Goal: Task Accomplishment & Management: Use online tool/utility

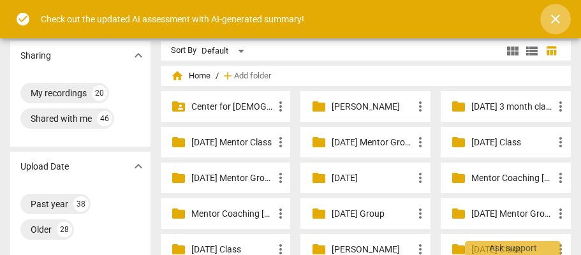
click at [553, 20] on span "close" at bounding box center [554, 18] width 15 height 15
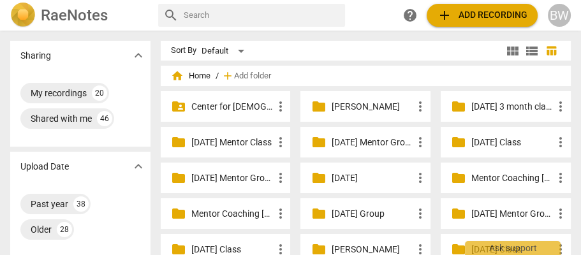
click at [220, 15] on input "text" at bounding box center [262, 15] width 156 height 20
type input "[PERSON_NAME]"
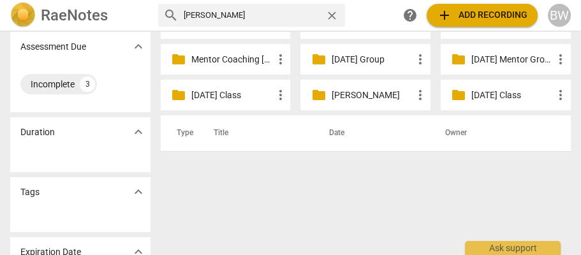
scroll to position [154, 0]
click at [535, 69] on div "folder [DATE] Mentor Group more_vert" at bounding box center [505, 60] width 130 height 31
click at [471, 59] on p "[DATE] Mentor Group" at bounding box center [512, 60] width 82 height 13
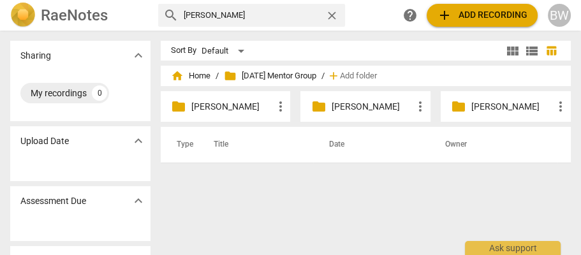
click at [350, 109] on p "[PERSON_NAME]" at bounding box center [372, 106] width 82 height 13
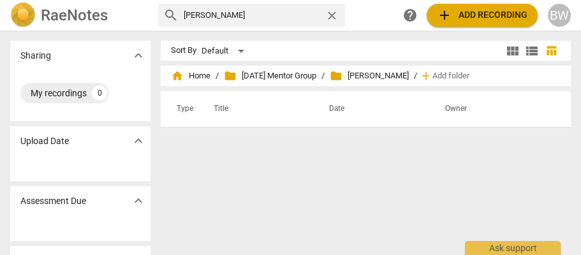
click at [396, 77] on span "folder [PERSON_NAME]" at bounding box center [368, 75] width 79 height 13
click at [316, 75] on span "folder [DATE] Mentor Group" at bounding box center [270, 75] width 92 height 13
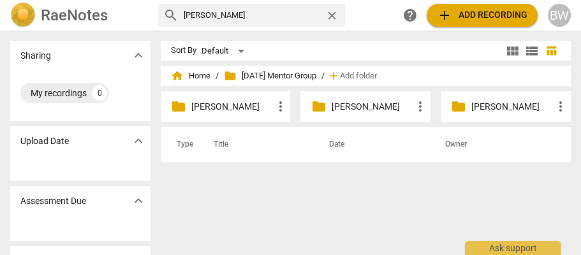
click at [354, 108] on p "[PERSON_NAME]" at bounding box center [372, 106] width 82 height 13
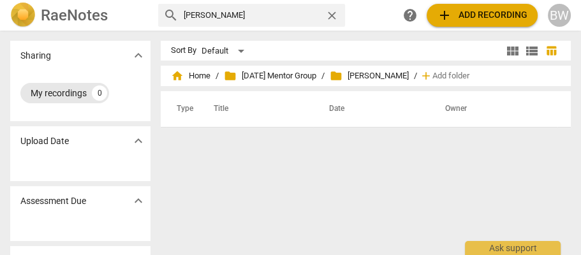
click at [96, 90] on div "0" at bounding box center [99, 92] width 15 height 15
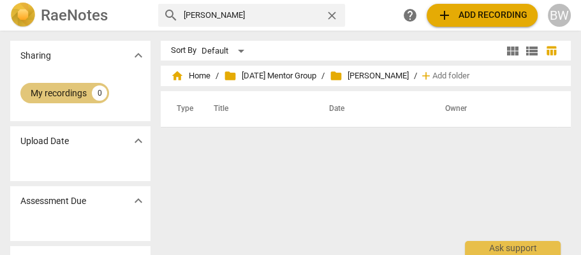
click at [97, 91] on div "0" at bounding box center [99, 92] width 15 height 15
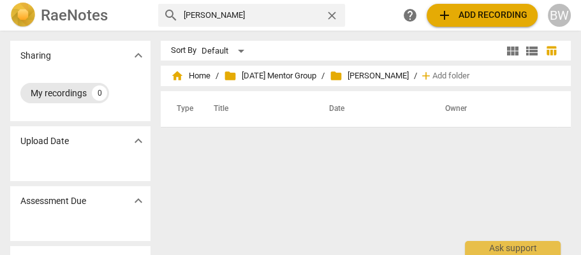
click at [97, 91] on div "0" at bounding box center [99, 92] width 15 height 15
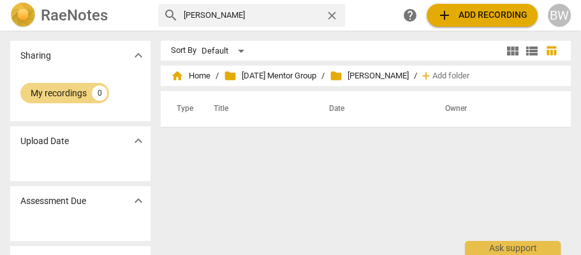
click at [138, 140] on span "expand_more" at bounding box center [138, 140] width 15 height 15
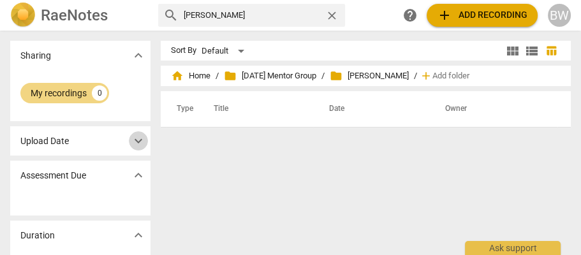
click at [138, 140] on span "expand_more" at bounding box center [138, 140] width 15 height 15
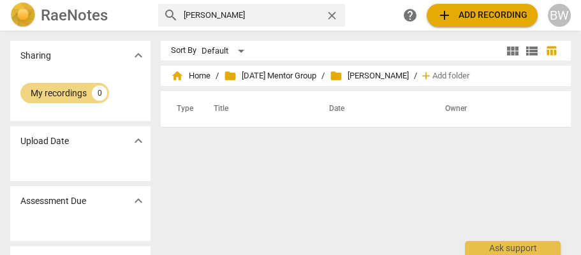
drag, startPoint x: 25, startPoint y: 147, endPoint x: 31, endPoint y: 150, distance: 6.9
click at [25, 147] on p "Upload Date" at bounding box center [44, 140] width 48 height 13
click at [31, 7] on img at bounding box center [22, 15] width 25 height 25
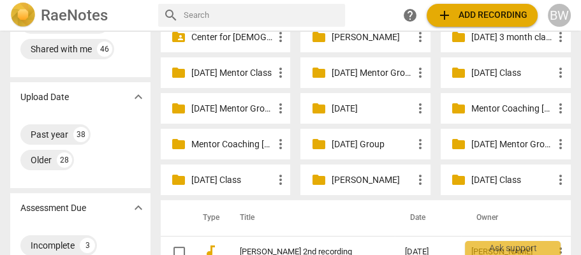
scroll to position [53, 0]
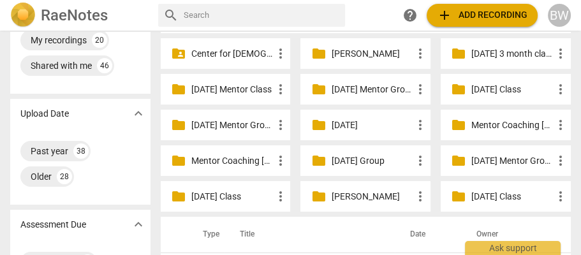
click at [472, 157] on p "[DATE] Mentor Group" at bounding box center [512, 160] width 82 height 13
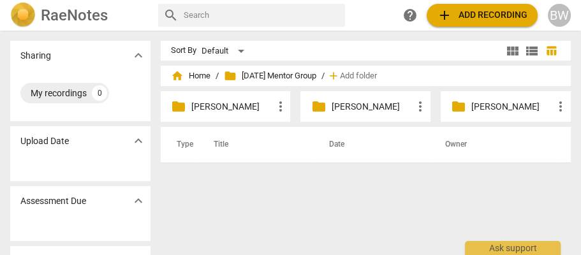
click at [352, 106] on p "[PERSON_NAME]" at bounding box center [372, 106] width 82 height 13
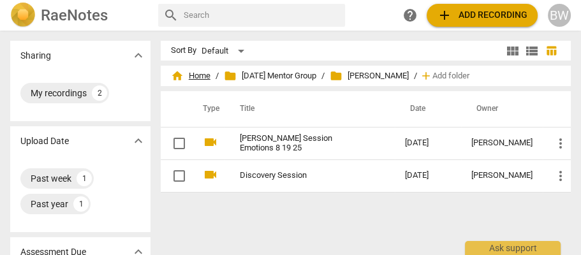
click at [198, 71] on span "home Home" at bounding box center [191, 75] width 40 height 13
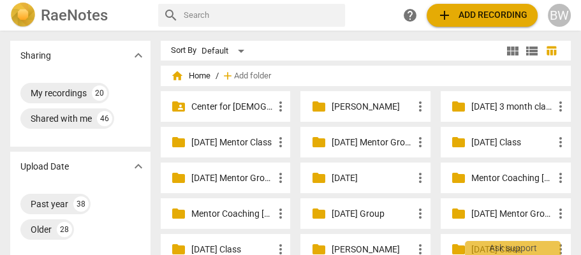
click at [198, 15] on input "text" at bounding box center [262, 15] width 156 height 20
type input "[PERSON_NAME]"
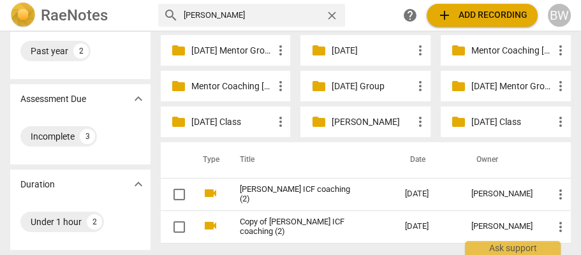
scroll to position [129, 0]
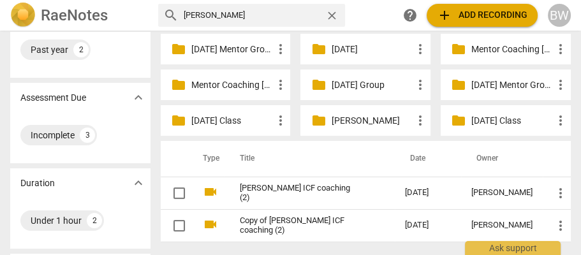
click at [493, 17] on span "add Add recording" at bounding box center [481, 15] width 90 height 15
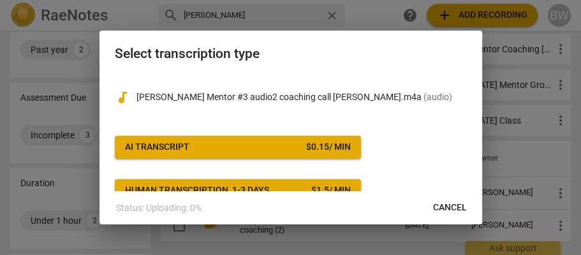
scroll to position [1, 0]
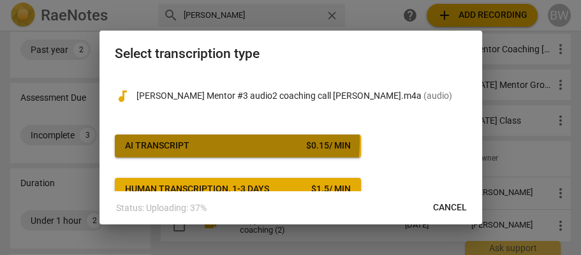
click at [166, 138] on button "AI Transcript $ 0.15 / min" at bounding box center [238, 145] width 246 height 23
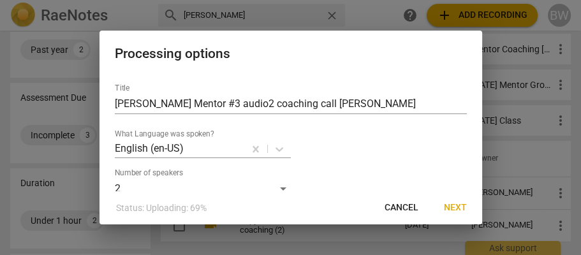
scroll to position [34, 0]
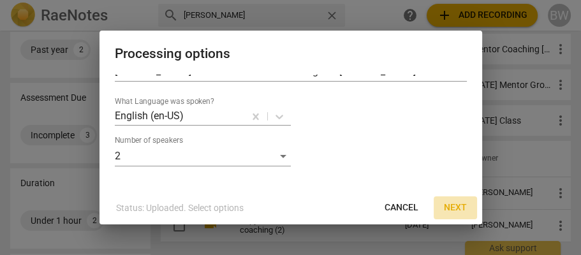
click at [454, 208] on span "Next" at bounding box center [455, 207] width 23 height 13
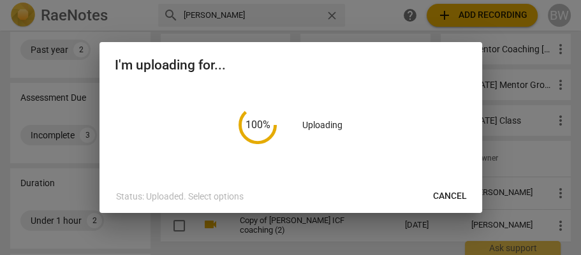
scroll to position [0, 0]
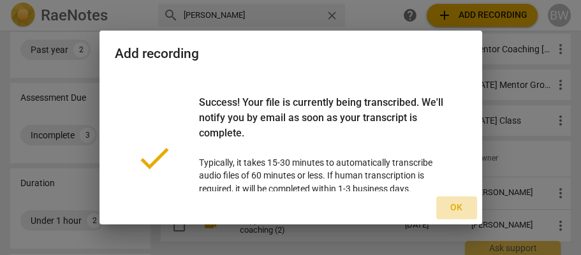
click at [454, 208] on span "Ok" at bounding box center [456, 207] width 20 height 13
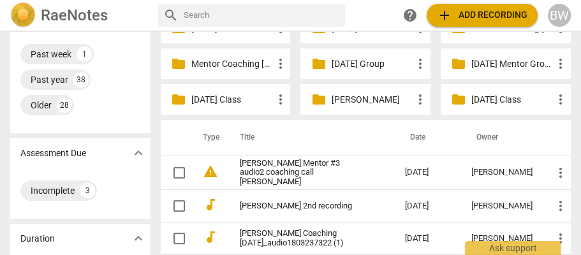
scroll to position [150, 0]
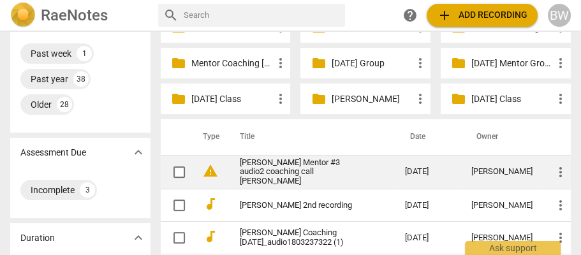
click at [275, 171] on link "[PERSON_NAME] Mentor #3 audio2 coaching call [PERSON_NAME]" at bounding box center [299, 172] width 119 height 29
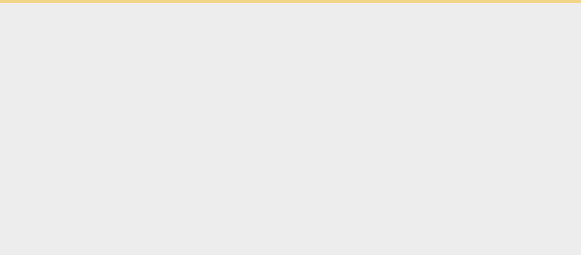
click at [275, 3] on html "Ask support" at bounding box center [290, 1] width 581 height 3
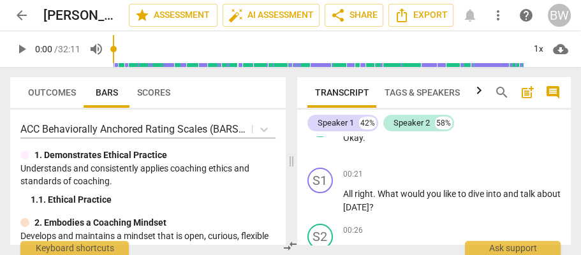
scroll to position [227, 0]
